Goal: Task Accomplishment & Management: Use online tool/utility

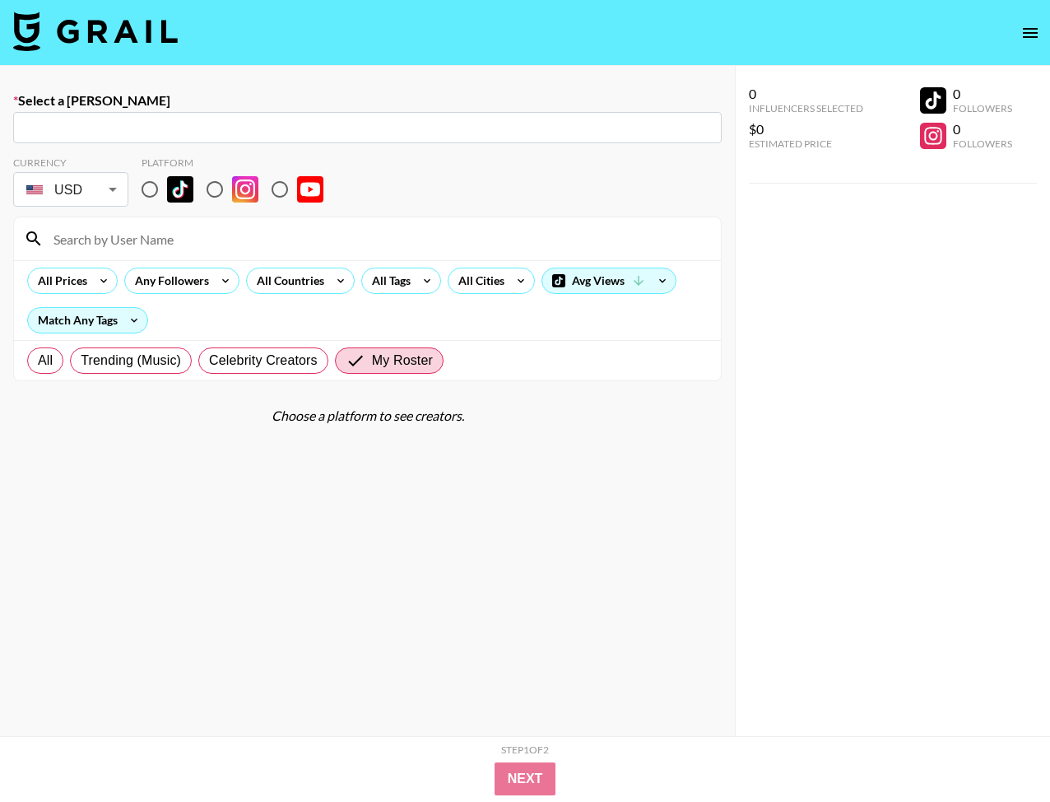
click at [131, 30] on img at bounding box center [95, 32] width 165 height 40
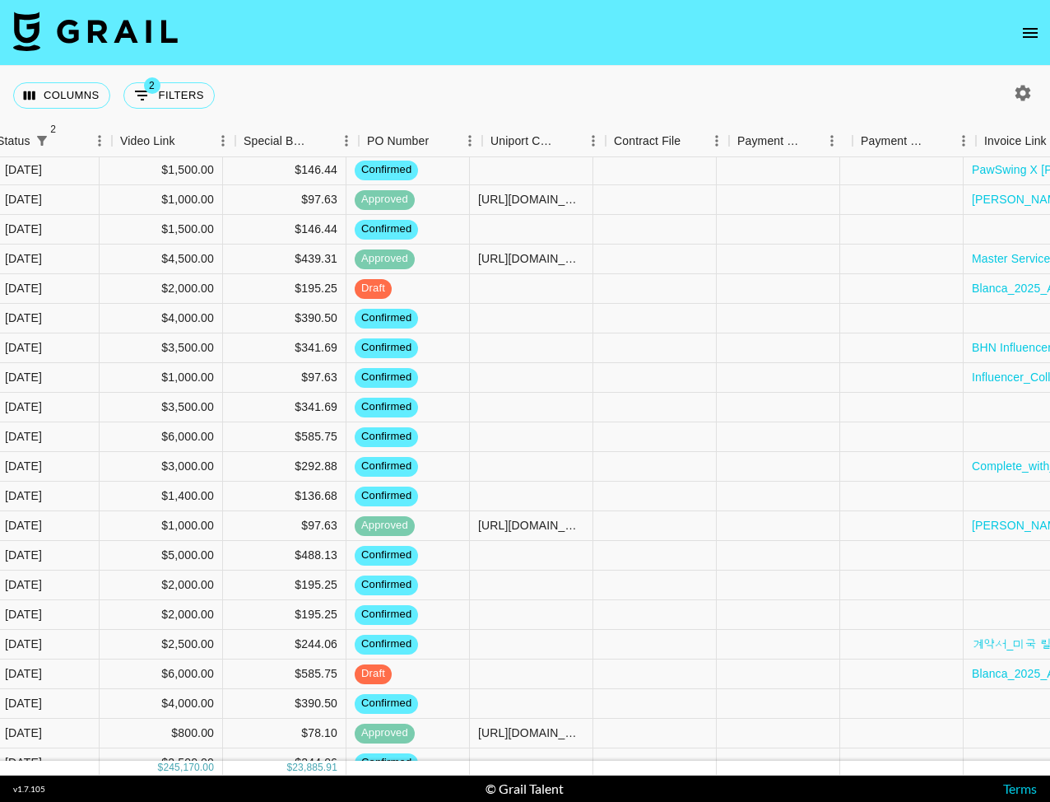
scroll to position [85, 1497]
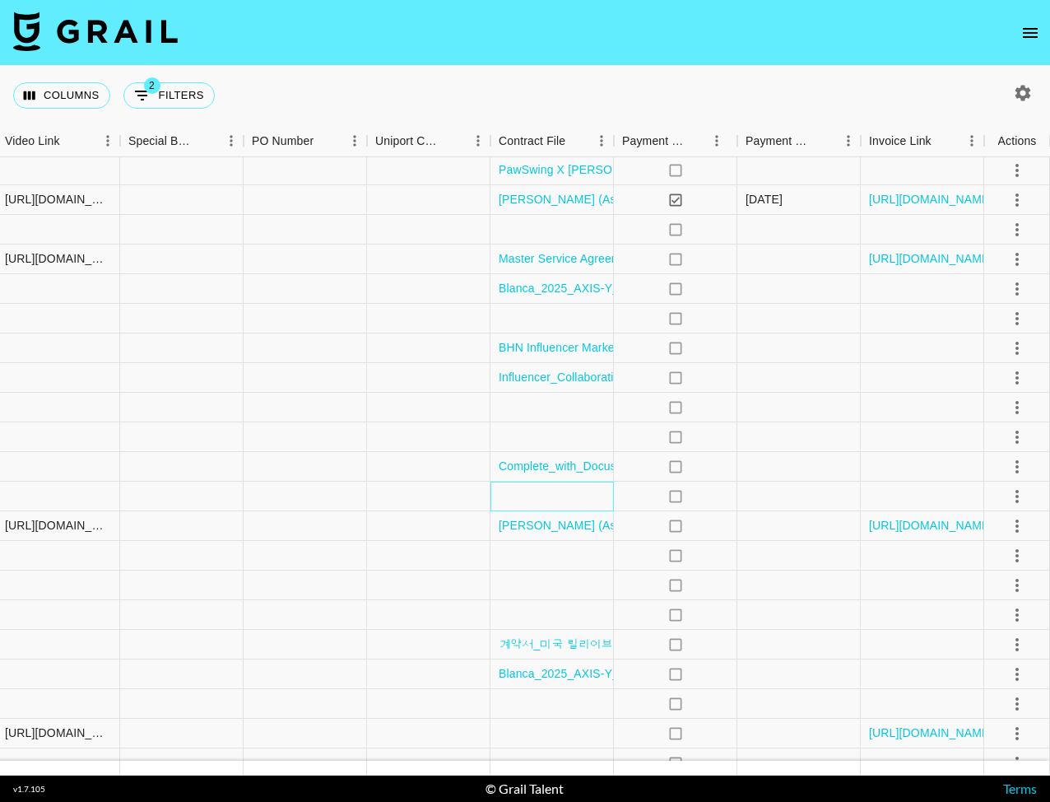
click at [556, 496] on div at bounding box center [552, 497] width 123 height 30
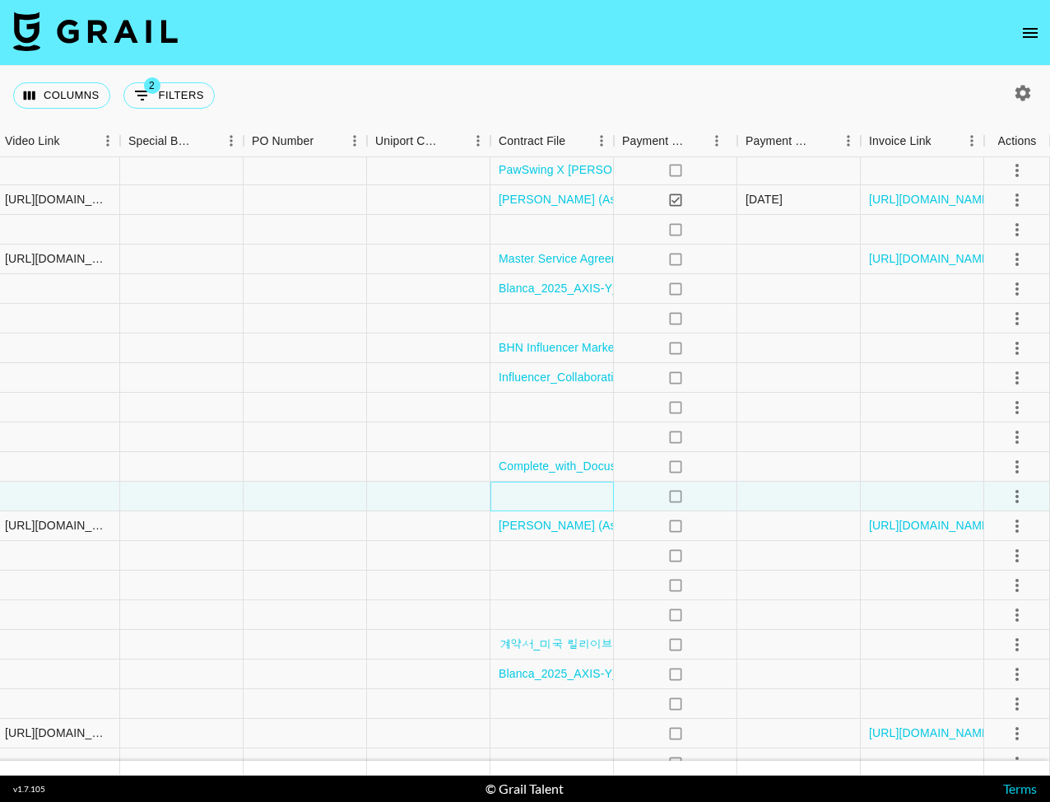
click at [556, 496] on div at bounding box center [552, 497] width 123 height 30
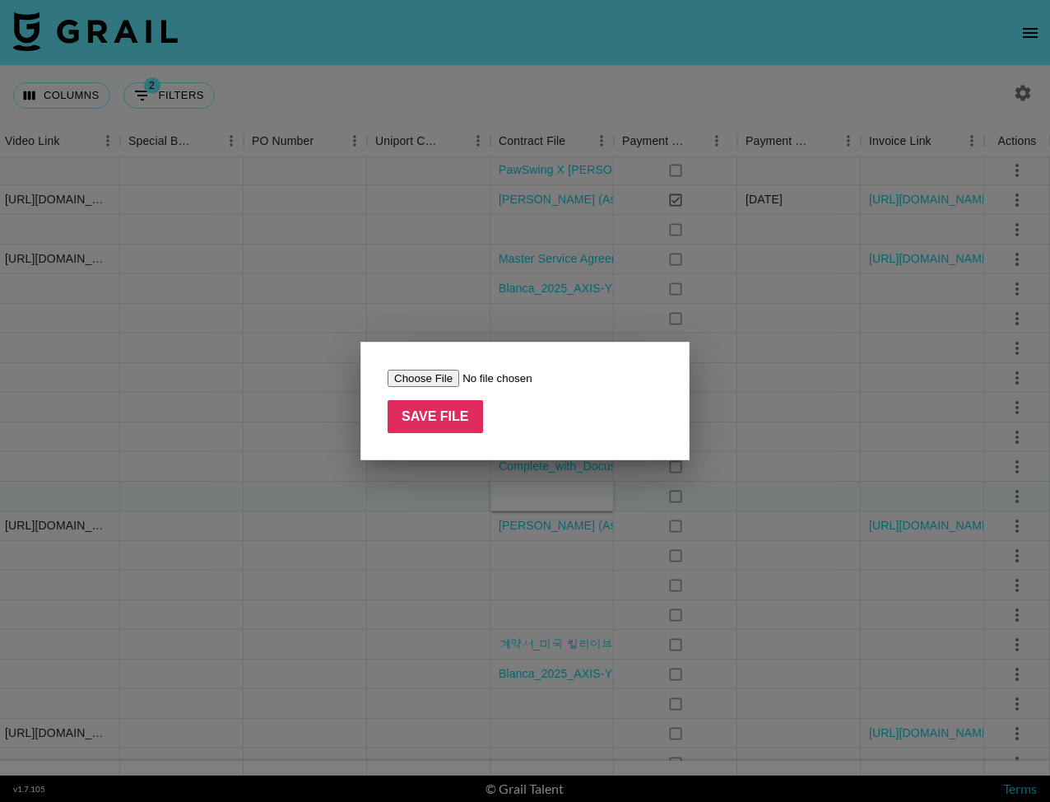
click at [411, 378] on input "file" at bounding box center [492, 378] width 208 height 17
type input "C:\fakepath\Influencer Agreement ([PERSON_NAME] and Fashion Nova).pdf"
click at [471, 425] on input "Save File" at bounding box center [435, 416] width 95 height 33
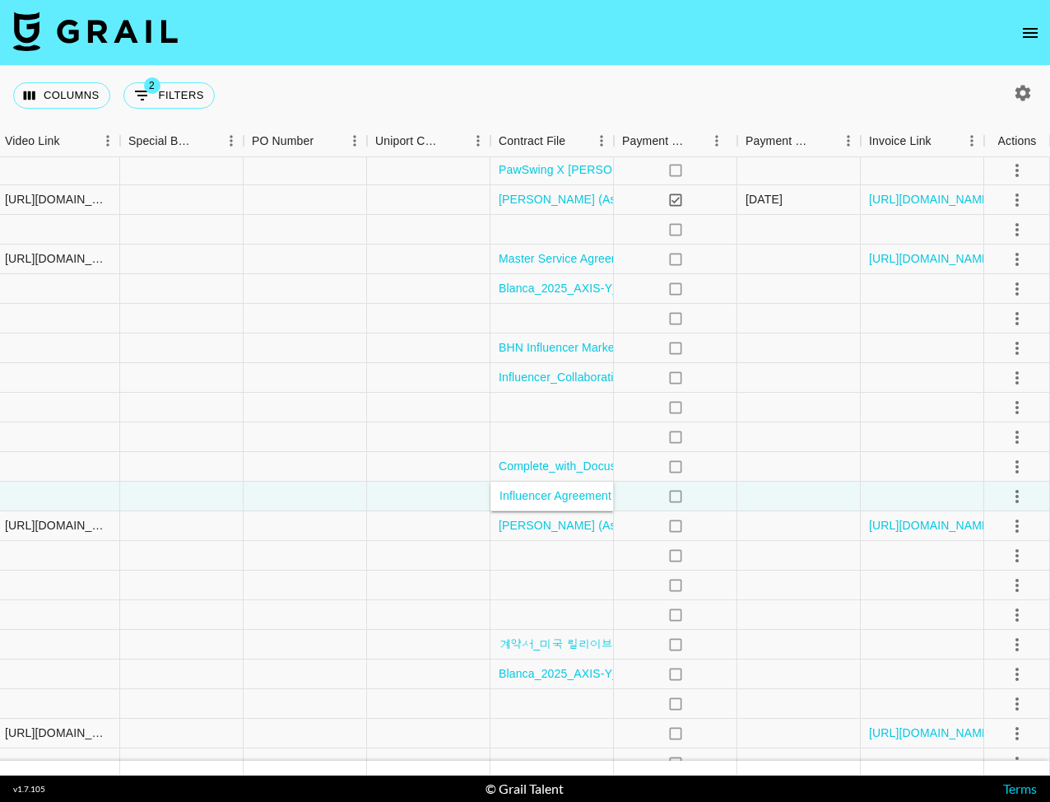
click at [583, 89] on div "Columns 2 Filters + Booking" at bounding box center [525, 95] width 1050 height 59
click at [218, 260] on section "Columns 2 Filters + Booking Commission money Status 2 Video Link Special Bookin…" at bounding box center [525, 401] width 1050 height 802
click at [506, 61] on nav at bounding box center [525, 33] width 1050 height 66
